Goal: Transaction & Acquisition: Purchase product/service

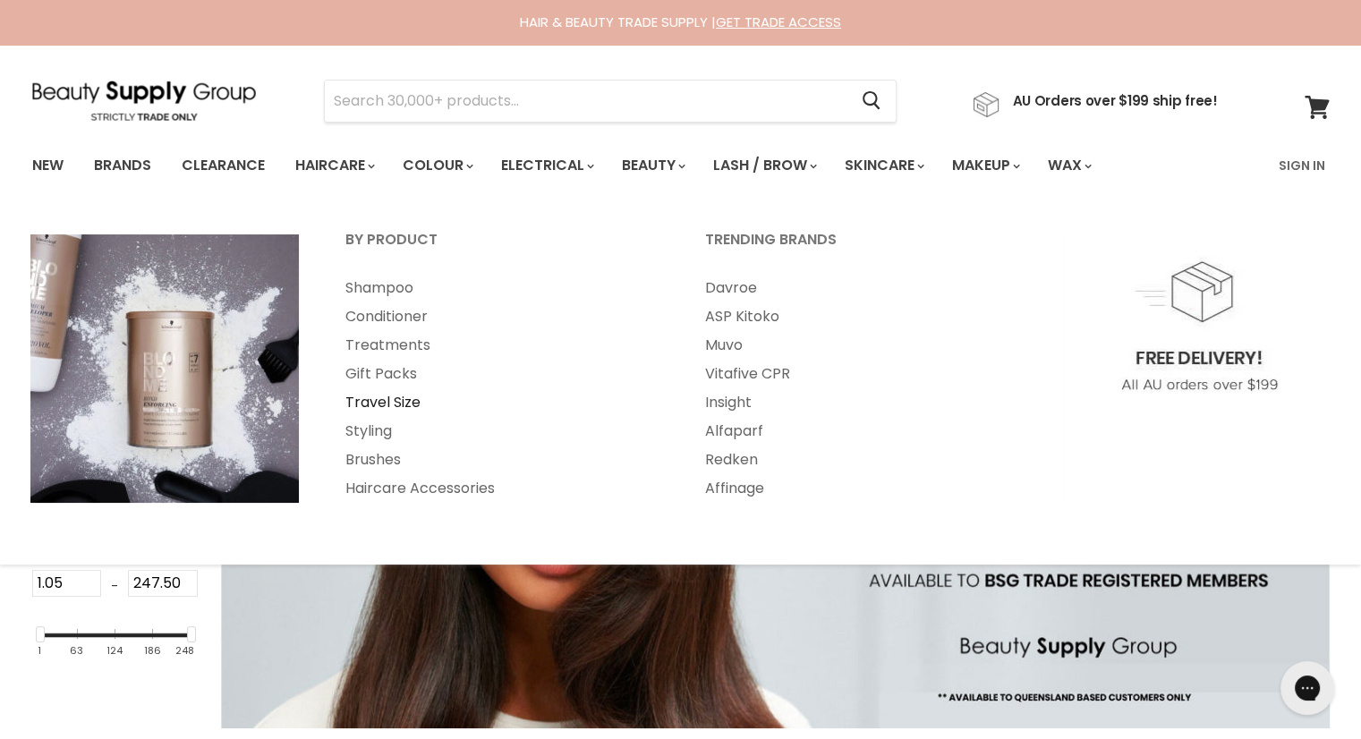
click at [380, 397] on link "Travel Size" at bounding box center [501, 402] width 356 height 29
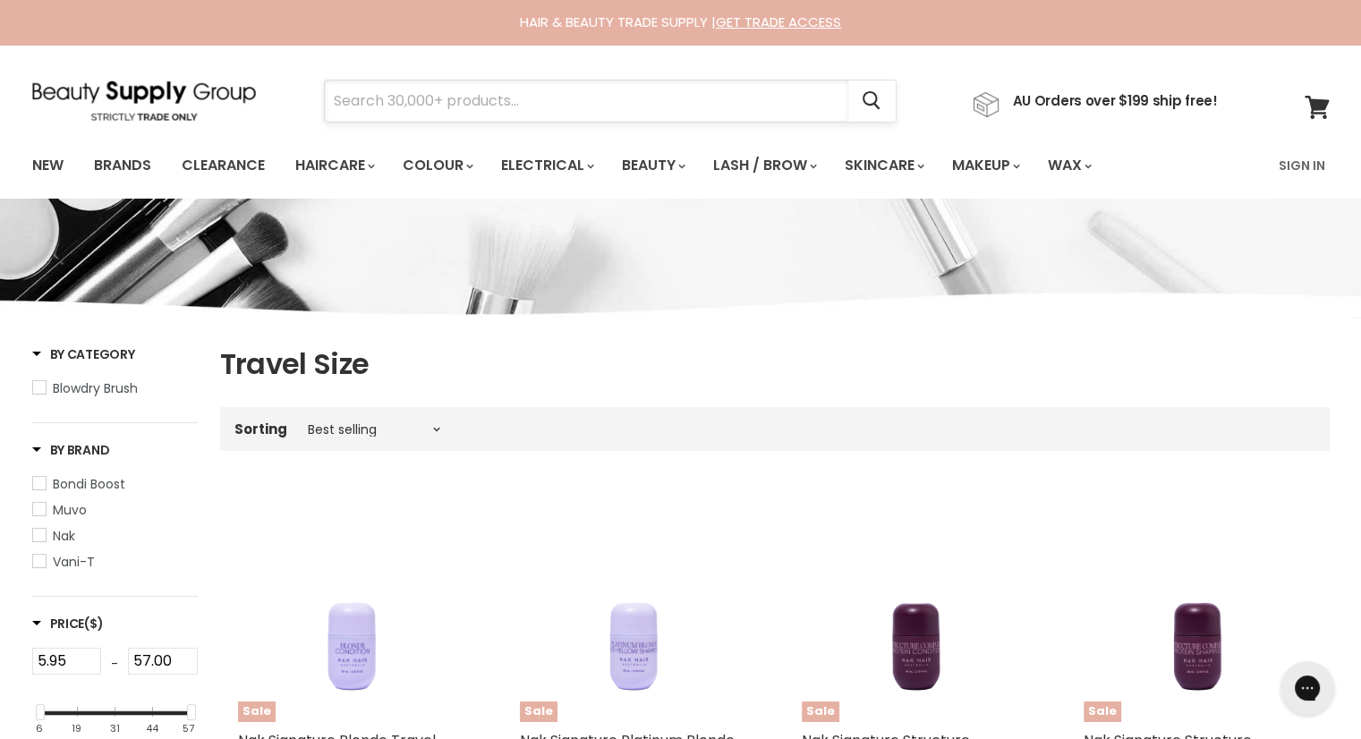
click at [351, 97] on input "Search" at bounding box center [587, 101] width 524 height 41
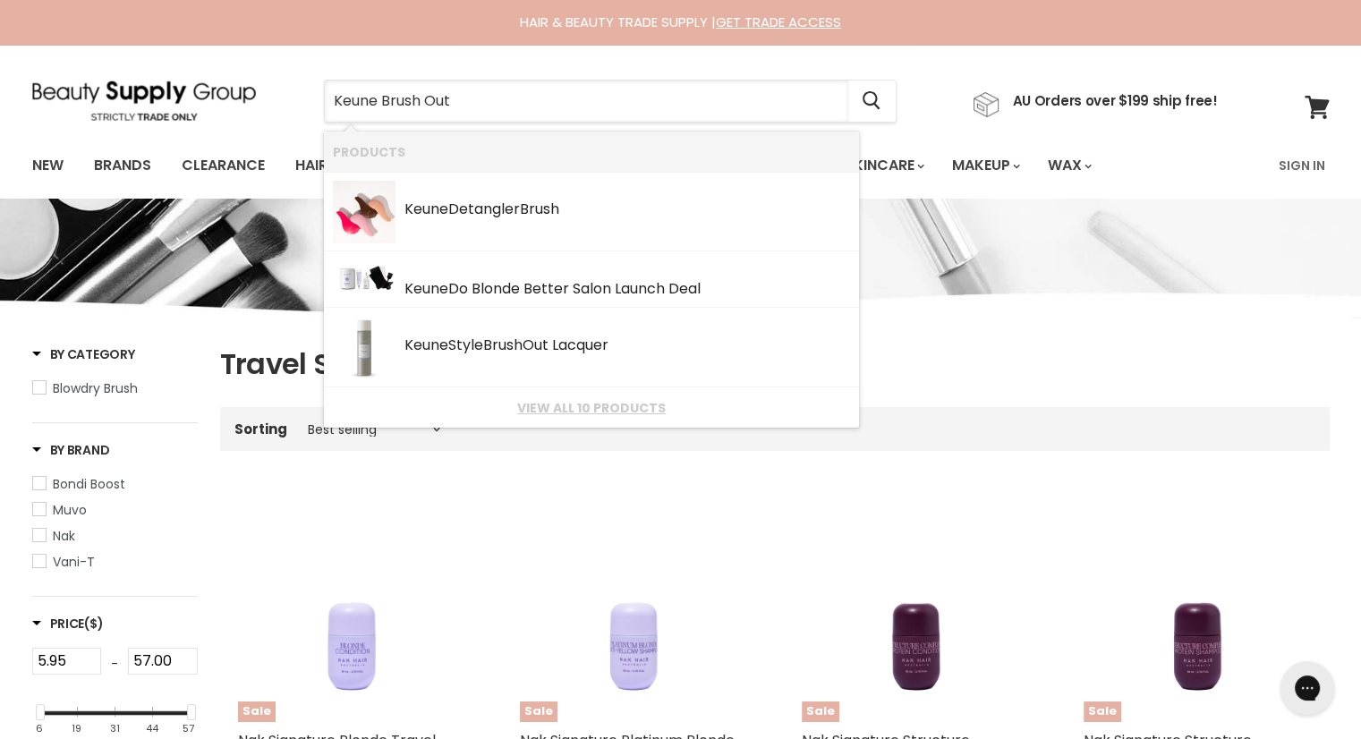
type input "Keune Brush Out"
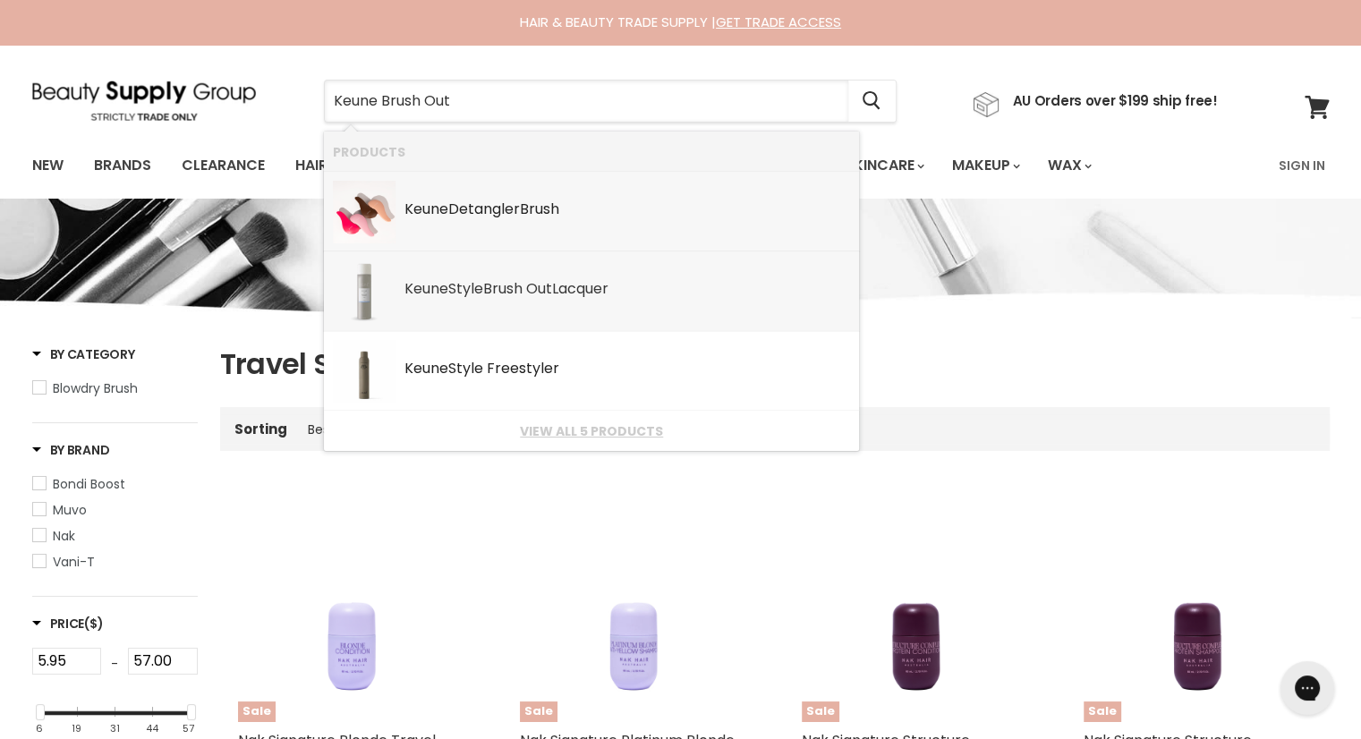
click at [423, 287] on b "Keune" at bounding box center [427, 288] width 44 height 21
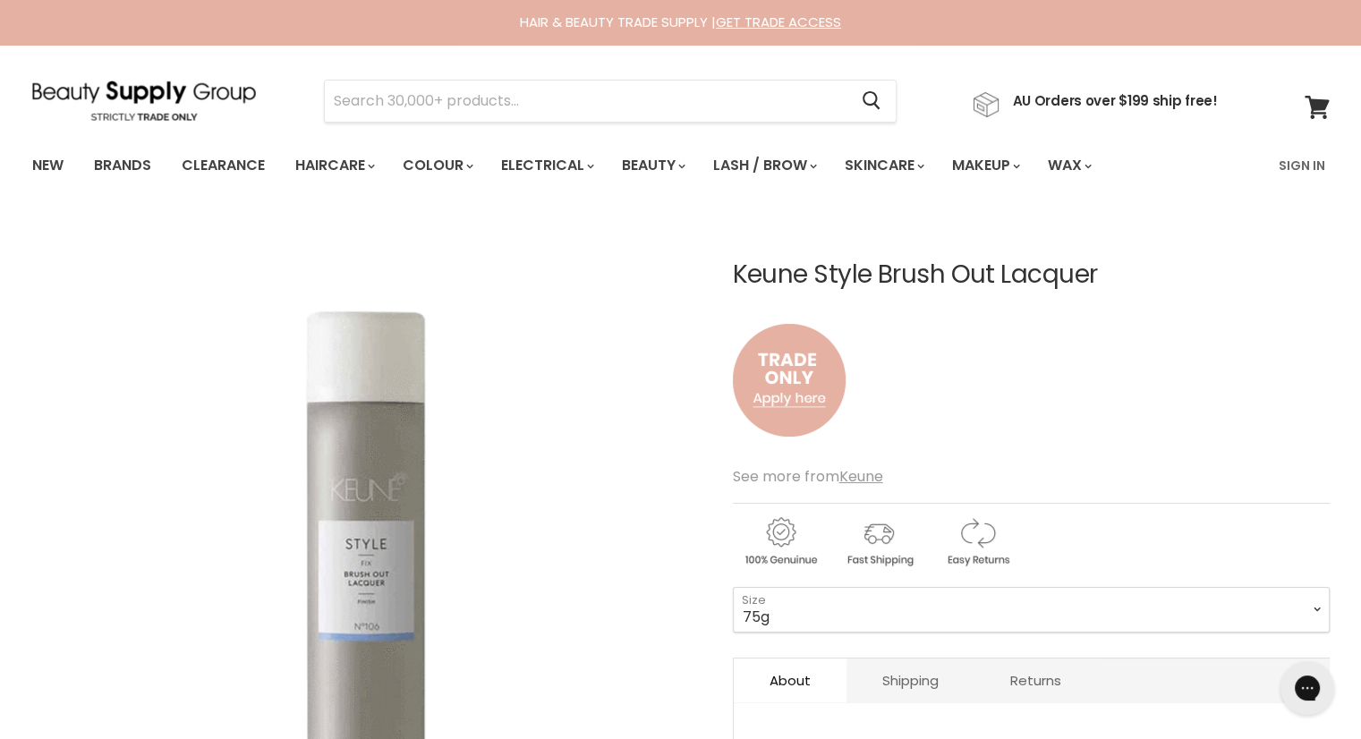
drag, startPoint x: 735, startPoint y: 270, endPoint x: 1114, endPoint y: 263, distance: 379.6
click at [1114, 263] on h1 "Keune Style Brush Out Lacquer" at bounding box center [1031, 275] width 597 height 28
copy h1 "Keune Style Brush Out Lacquer"
